Goal: Information Seeking & Learning: Learn about a topic

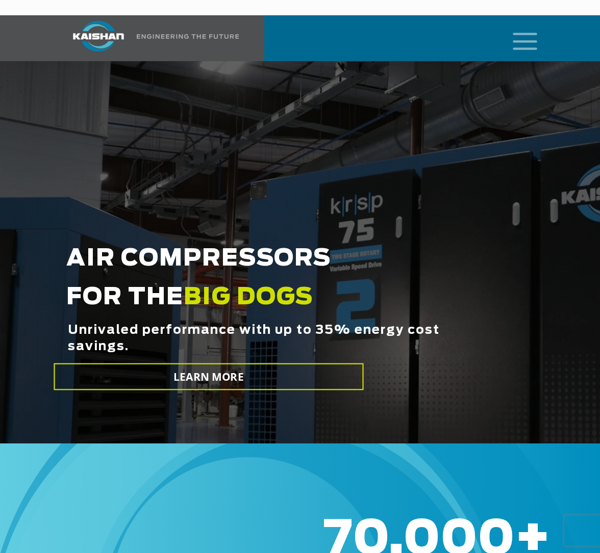
click at [524, 24] on icon "mobile menu" at bounding box center [525, 40] width 33 height 32
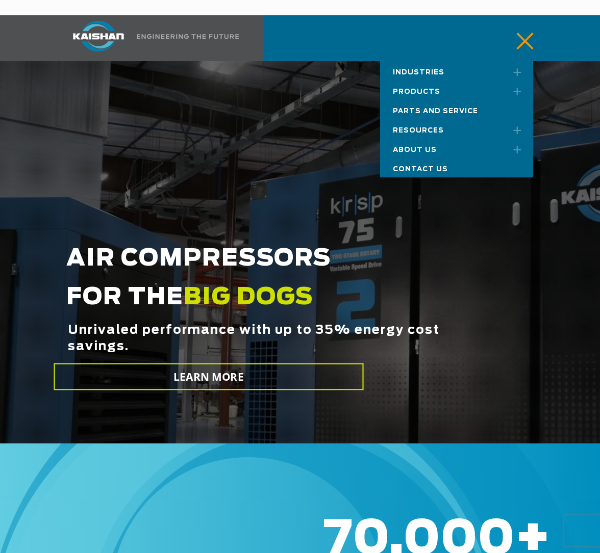
click at [582, 35] on div "Industries Aerospace Agriculture Amusement Parks Aquaculture Automotive Aviatio…" at bounding box center [300, 38] width 600 height 46
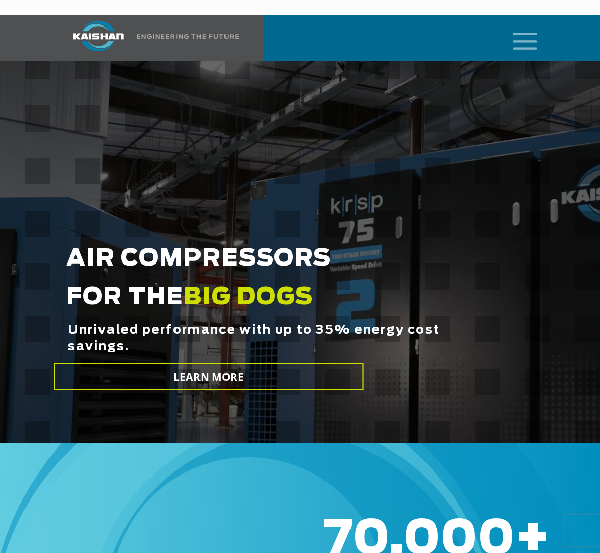
click at [526, 25] on icon "mobile menu" at bounding box center [525, 40] width 33 height 32
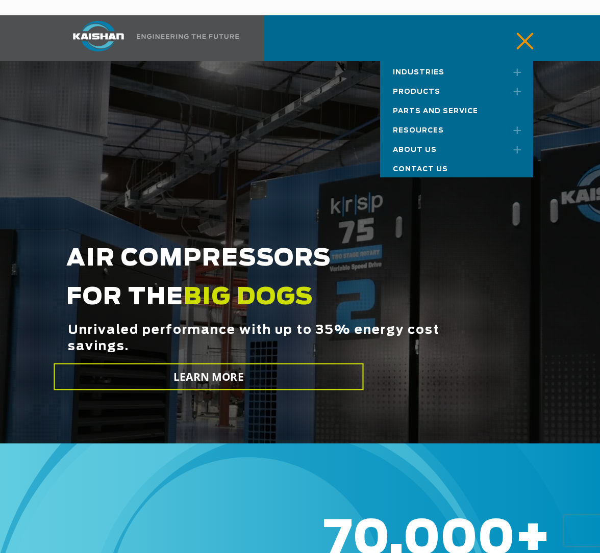
click at [436, 128] on span "Resources" at bounding box center [418, 131] width 51 height 7
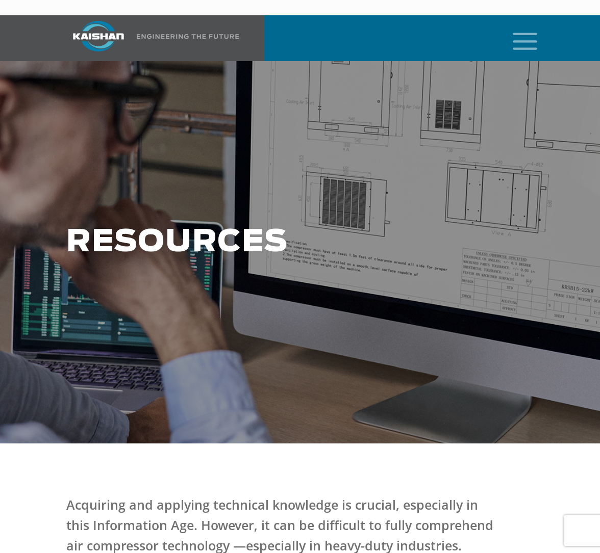
click at [513, 117] on div at bounding box center [300, 252] width 600 height 383
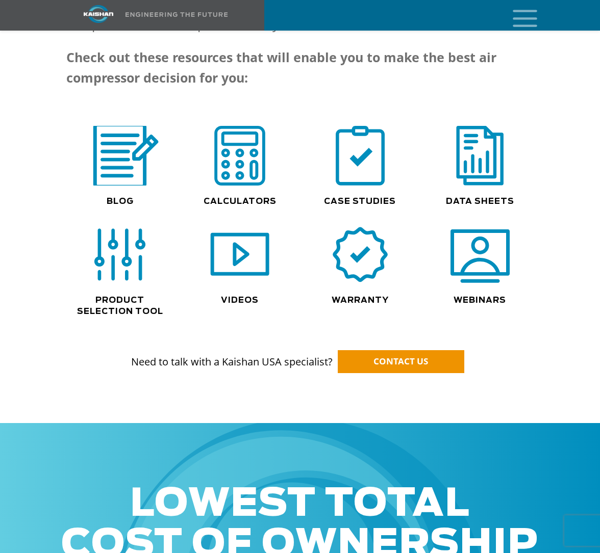
scroll to position [881, 0]
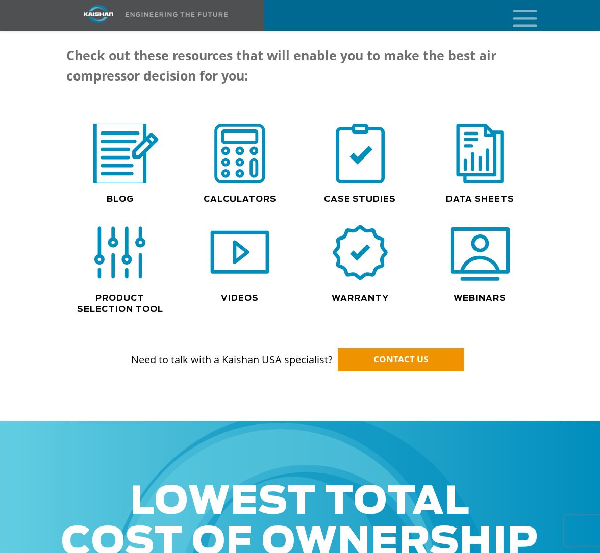
click at [113, 149] on img at bounding box center [120, 154] width 78 height 66
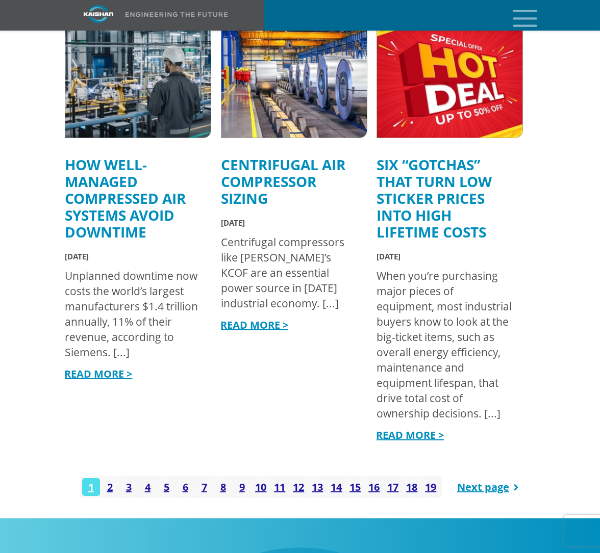
scroll to position [1258, 0]
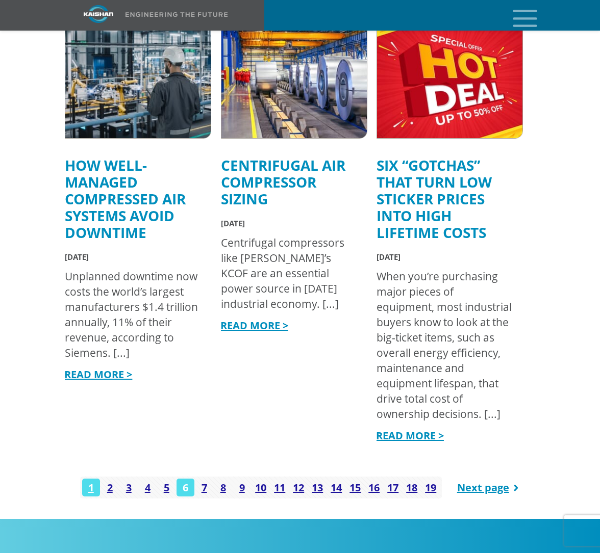
click at [186, 479] on link "6" at bounding box center [185, 488] width 18 height 18
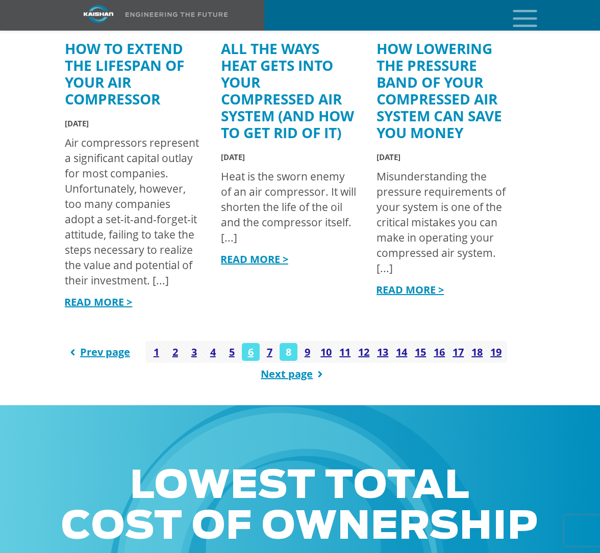
scroll to position [1423, 0]
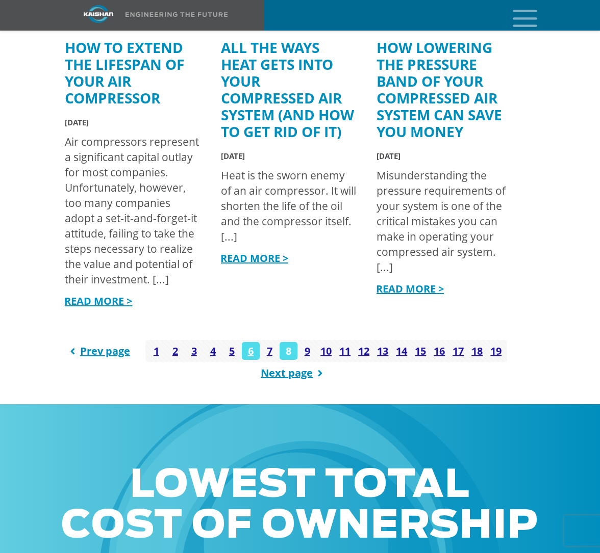
click at [289, 342] on link "8" at bounding box center [288, 351] width 18 height 18
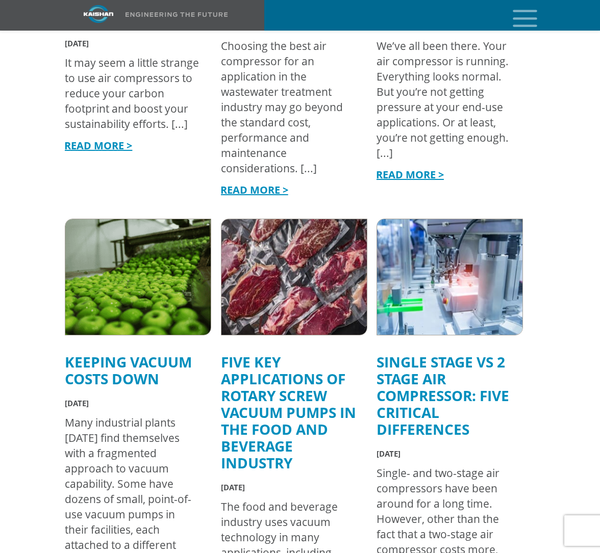
scroll to position [744, 0]
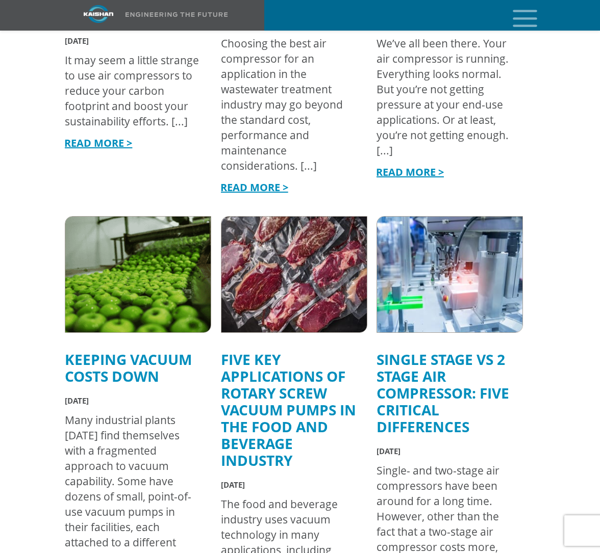
click at [422, 379] on link "Single Stage vs 2 Stage Air Compressor: Five Critical Differences" at bounding box center [442, 393] width 133 height 87
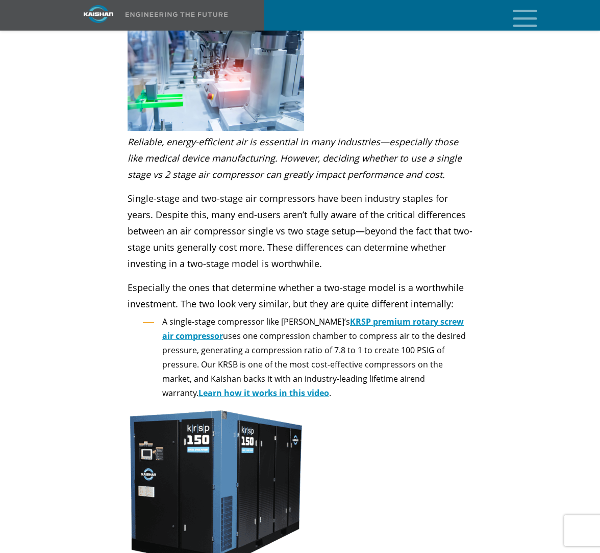
scroll to position [264, 0]
click at [219, 388] on span "Learn how it works in this video" at bounding box center [263, 393] width 131 height 11
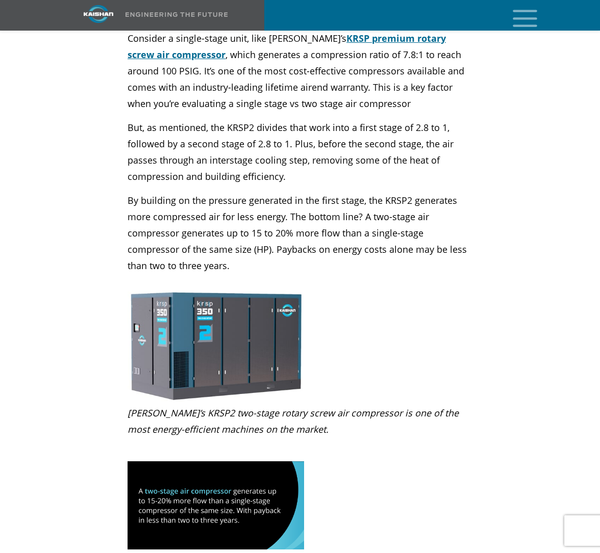
scroll to position [1126, 0]
